Goal: Book appointment/travel/reservation

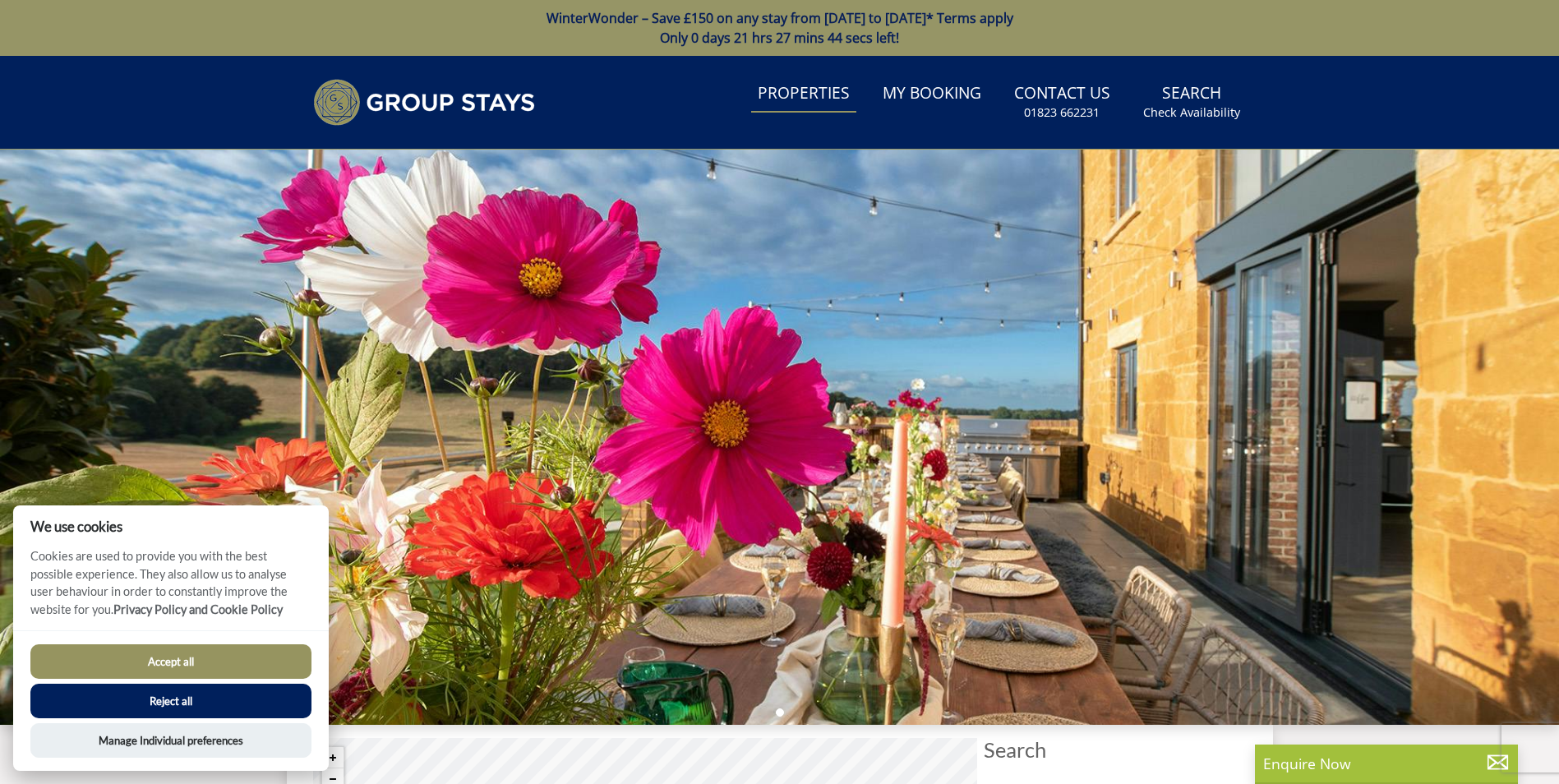
click at [805, 100] on link "Properties" at bounding box center [803, 94] width 105 height 37
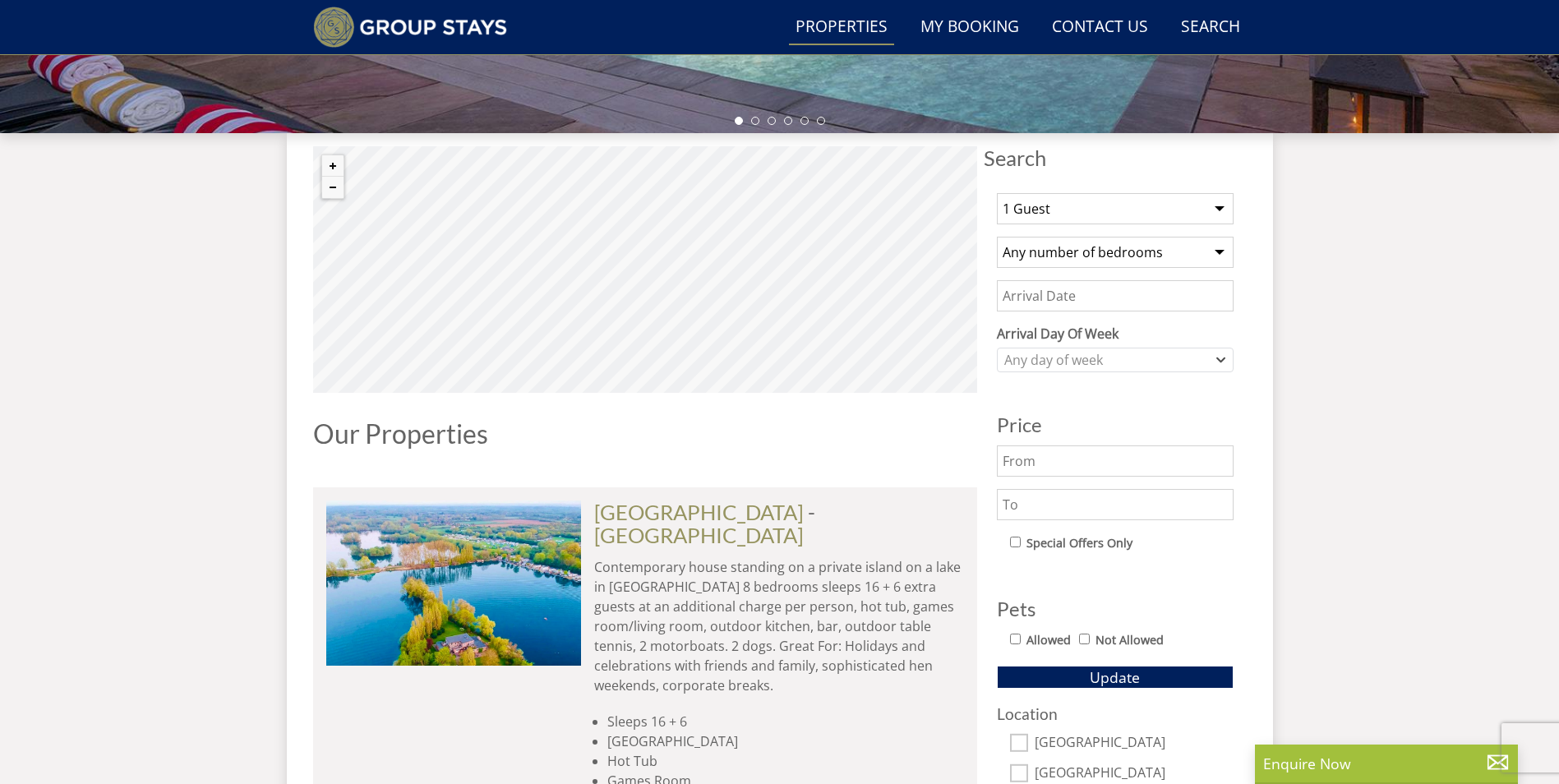
scroll to position [521, 0]
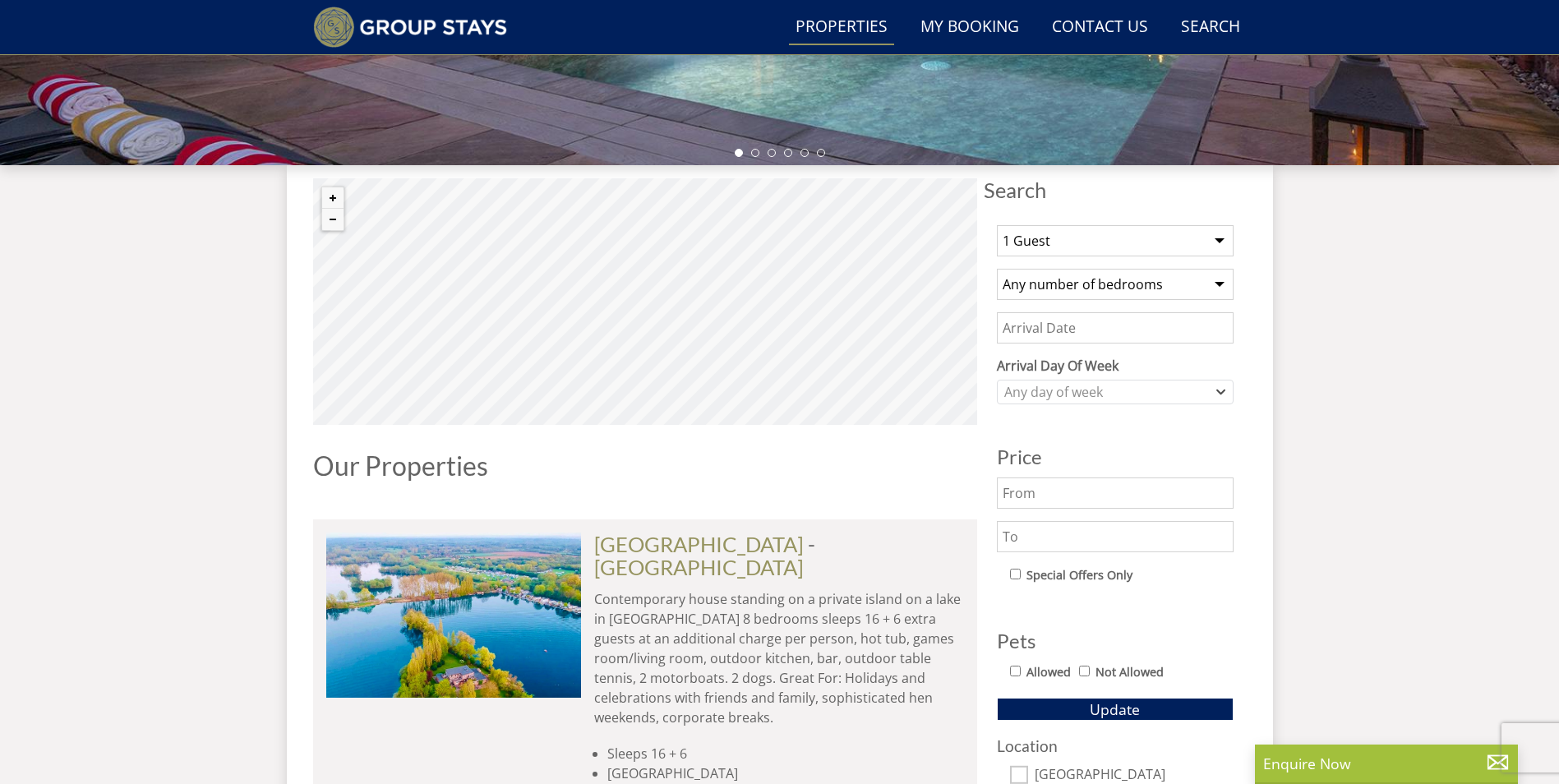
click at [1075, 239] on select "1 Guest 2 Guests 3 Guests 4 Guests 5 Guests 6 Guests 7 Guests 8 Guests 9 Guests…" at bounding box center [1115, 240] width 237 height 31
select select "20"
click at [997, 225] on select "1 Guest 2 Guests 3 Guests 4 Guests 5 Guests 6 Guests 7 Guests 8 Guests 9 Guests…" at bounding box center [1115, 240] width 237 height 31
click at [1075, 287] on select "Any number of bedrooms 4 Bedrooms 5 Bedrooms 6 Bedrooms 7 Bedrooms 8 Bedrooms 9…" at bounding box center [1115, 284] width 237 height 31
select select "10"
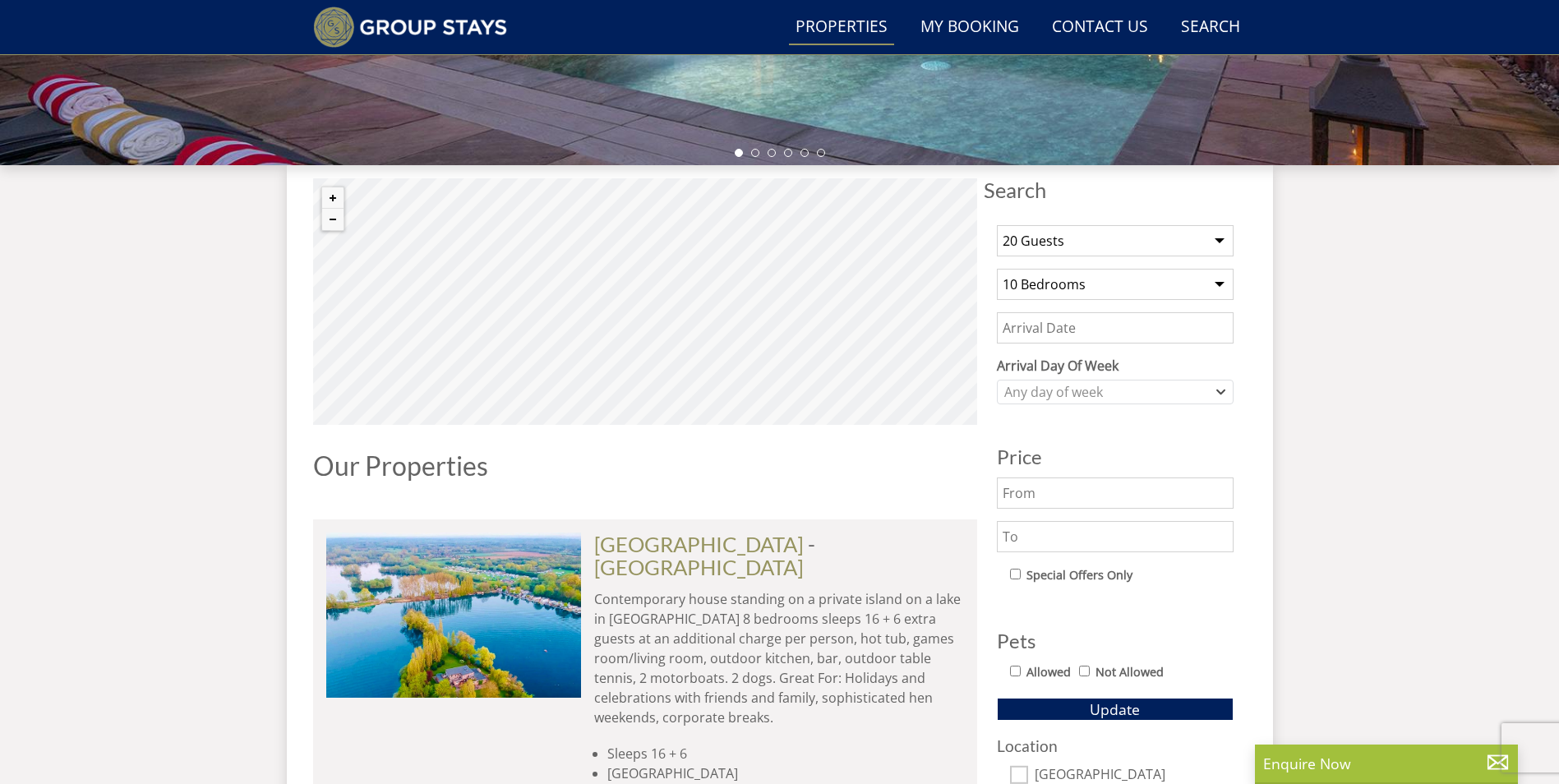
click at [997, 268] on select "Any number of bedrooms 4 Bedrooms 5 Bedrooms 6 Bedrooms 7 Bedrooms 8 Bedrooms 9…" at bounding box center [1115, 284] width 237 height 31
click at [1020, 672] on div "Allowed Not Allowed" at bounding box center [1122, 672] width 224 height 24
click at [1020, 672] on input "Allowed" at bounding box center [1015, 671] width 10 height 10
checkbox input "true"
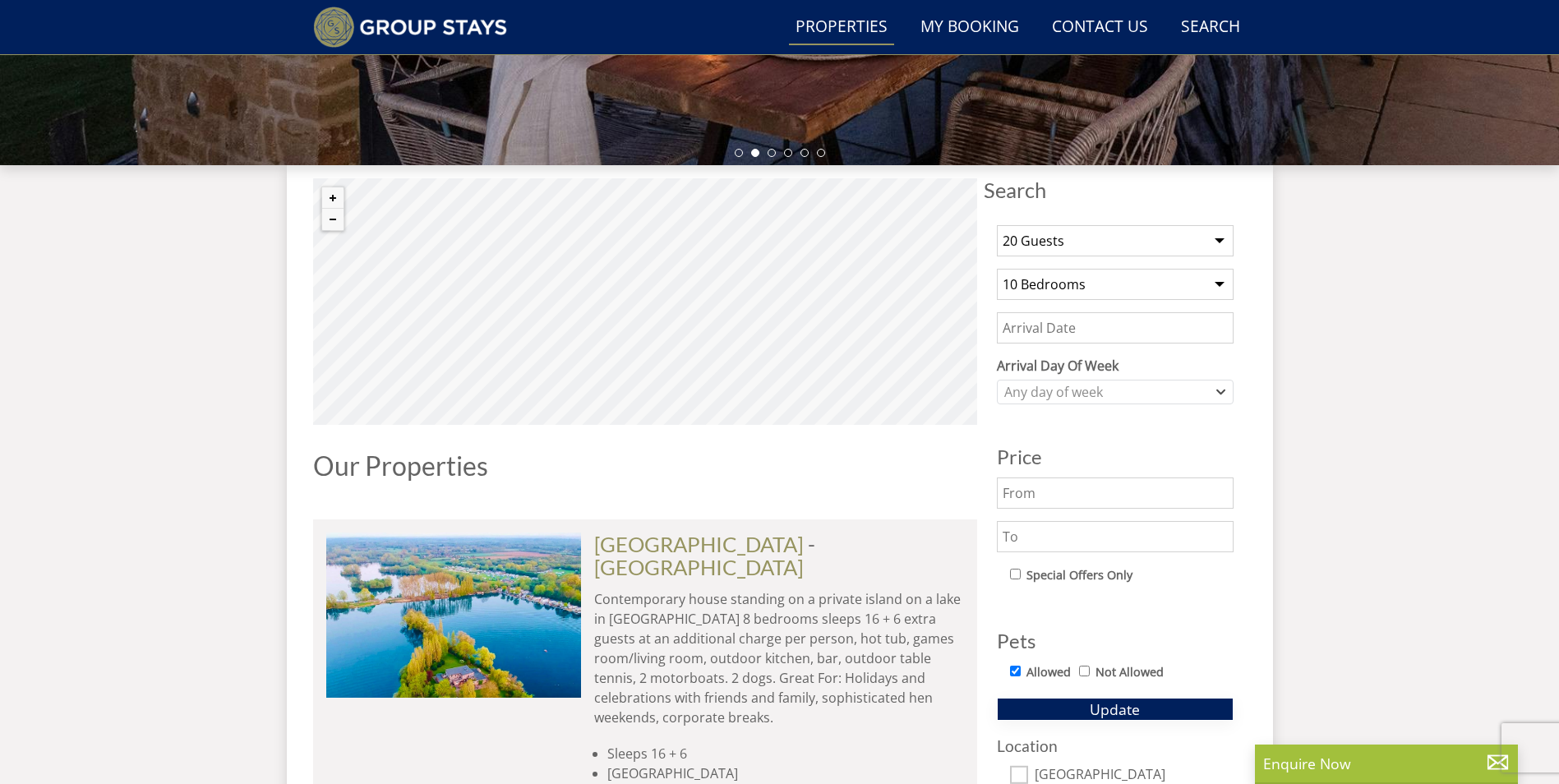
click at [1091, 710] on span "Update" at bounding box center [1115, 709] width 51 height 20
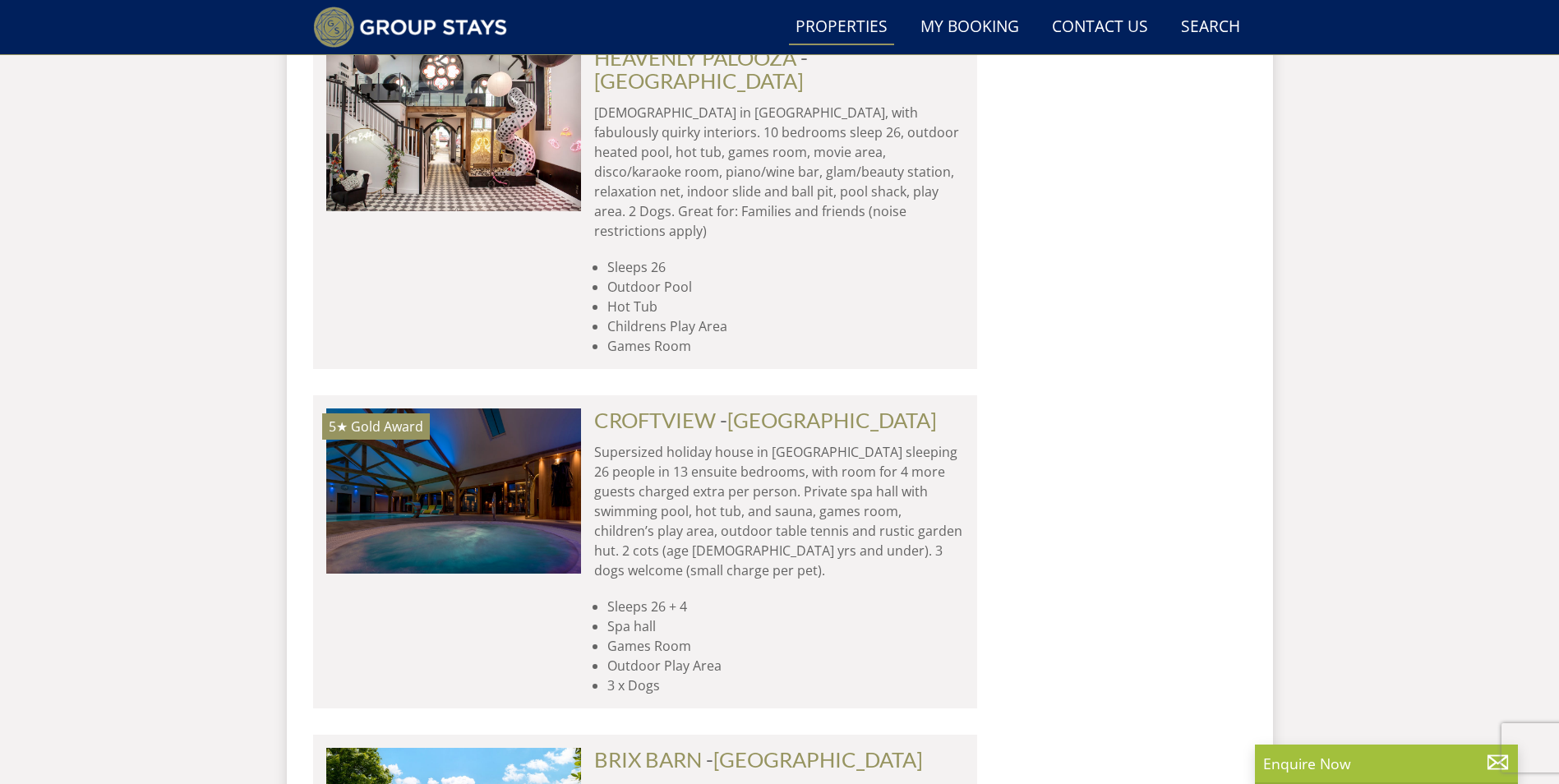
scroll to position [6802, 0]
